Goal: Find specific page/section: Find specific page/section

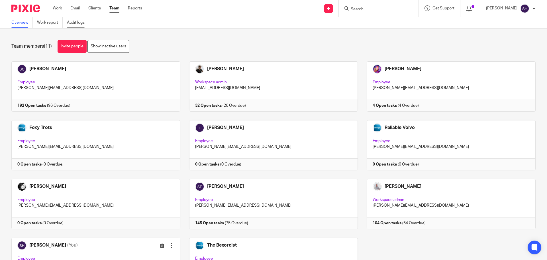
click at [86, 22] on link "Audit logs" at bounding box center [78, 22] width 22 height 11
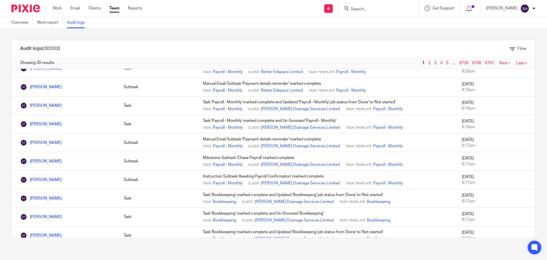
scroll to position [398, 0]
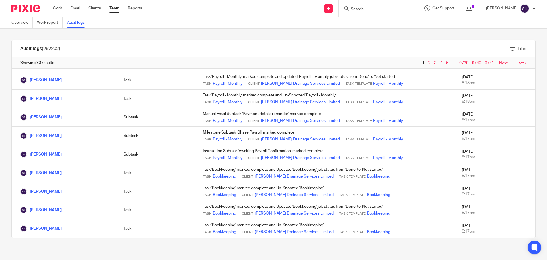
click at [499, 63] on link "Next ›" at bounding box center [504, 63] width 11 height 4
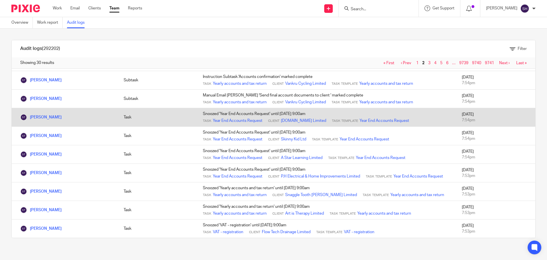
scroll to position [421, 0]
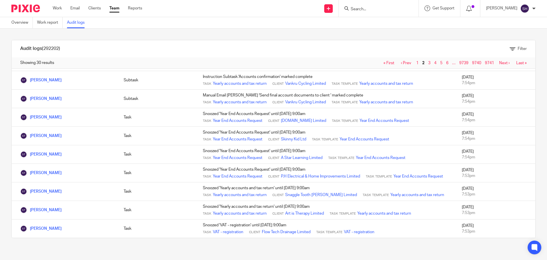
click at [499, 61] on link "Next ›" at bounding box center [504, 63] width 11 height 4
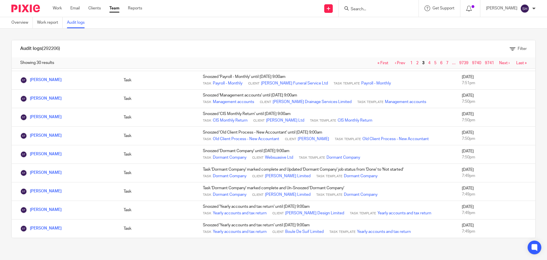
scroll to position [421, 0]
click at [499, 62] on link "Next ›" at bounding box center [504, 63] width 11 height 4
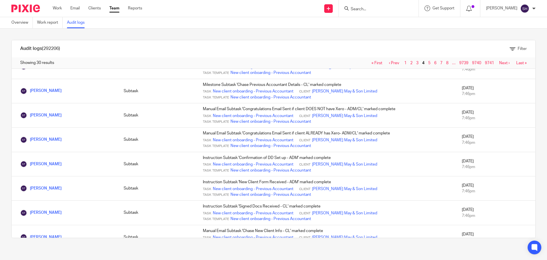
scroll to position [514, 0]
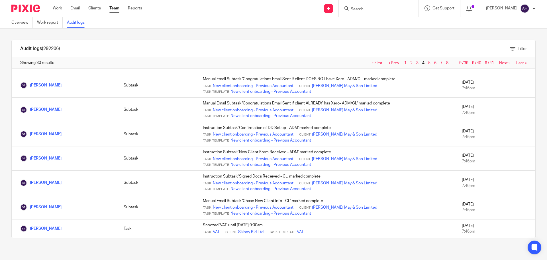
click at [499, 63] on link "Next ›" at bounding box center [504, 63] width 11 height 4
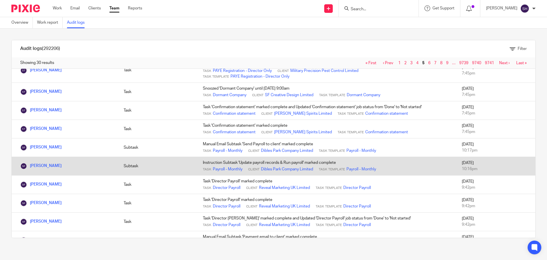
scroll to position [114, 0]
